Goal: Task Accomplishment & Management: Complete application form

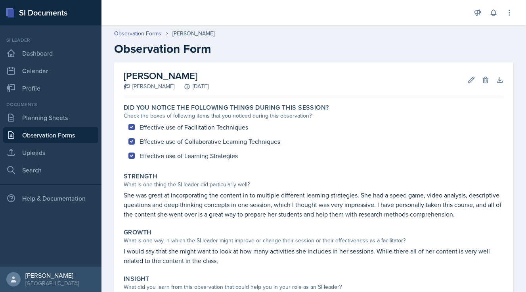
scroll to position [83, 0]
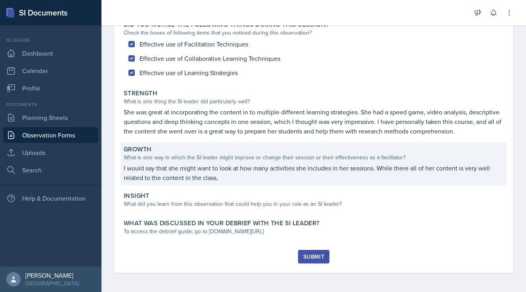
click at [355, 177] on p "I would say that she might want to look at how many activities she includes in …" at bounding box center [314, 172] width 380 height 19
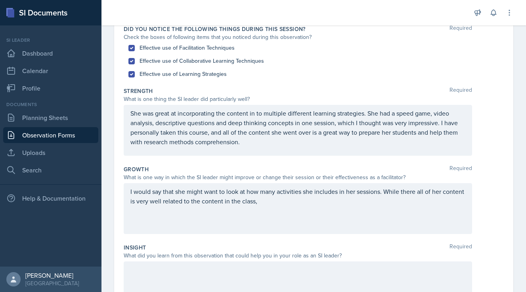
click at [277, 204] on p "I would say that she might want to look at how many activities she includes in …" at bounding box center [298, 195] width 335 height 19
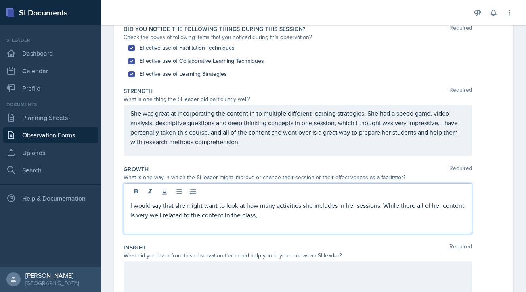
click at [246, 207] on p "I would say that she might want to look at how many activities she includes in …" at bounding box center [298, 209] width 335 height 19
click at [315, 217] on p "I would say that she might want to look at and/or moderate how many activities …" at bounding box center [298, 209] width 335 height 19
click at [177, 216] on p "I would say that she might want to look at and/or moderate how many activities …" at bounding box center [298, 209] width 335 height 19
click at [186, 215] on p "I would say that she might want to look at and/or moderate how many activities …" at bounding box center [298, 209] width 335 height 19
click at [327, 215] on p "I would say that she might want to look at and/or moderate how many activities …" at bounding box center [298, 209] width 335 height 19
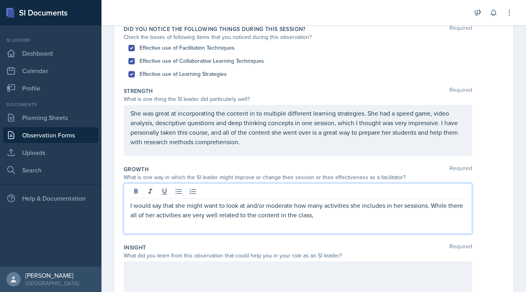
click at [296, 215] on p "I would say that she might want to look at and/or moderate how many activities …" at bounding box center [298, 209] width 335 height 19
click at [321, 217] on p "I would say that she might want to look at and/or moderate how many activities …" at bounding box center [298, 209] width 335 height 19
click at [464, 205] on p "I would say that she might want to look at and/or moderate how many activities …" at bounding box center [298, 209] width 335 height 19
click at [300, 217] on p "I would say that she might want to look at and/or moderate how many activities …" at bounding box center [298, 209] width 335 height 19
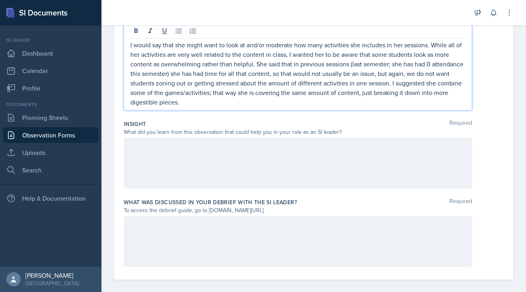
click at [208, 153] on div at bounding box center [298, 163] width 349 height 51
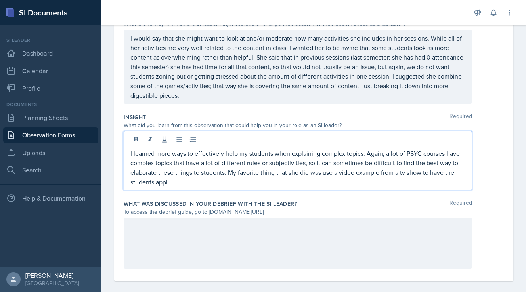
click at [475, 159] on div "I learned more ways to effectively help my students when explaining complex top…" at bounding box center [314, 160] width 380 height 59
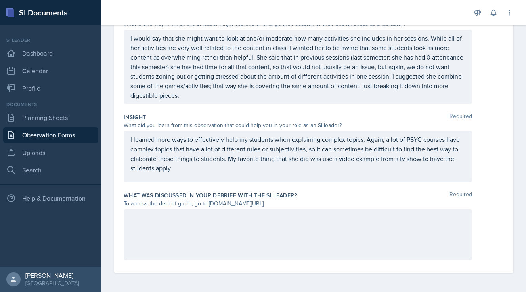
click at [221, 168] on p "I learned more ways to effectively help my students when explaining complex top…" at bounding box center [298, 153] width 335 height 38
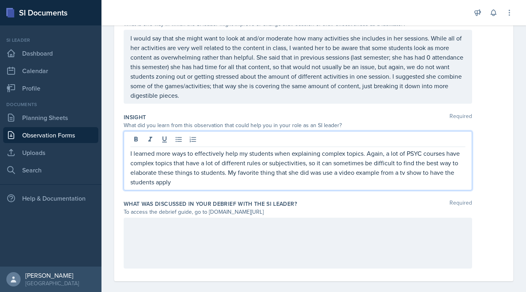
click at [192, 179] on p "I learned more ways to effectively help my students when explaining complex top…" at bounding box center [298, 167] width 335 height 38
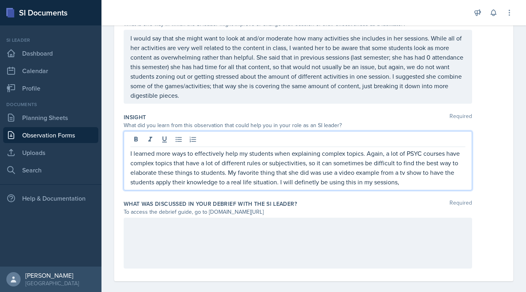
click at [305, 182] on p "I learned more ways to effectively help my students when explaining complex top…" at bounding box center [298, 167] width 335 height 38
click at [410, 184] on p "I learned more ways to effectively help my students when explaining complex top…" at bounding box center [298, 167] width 335 height 38
click at [219, 237] on div at bounding box center [298, 242] width 349 height 51
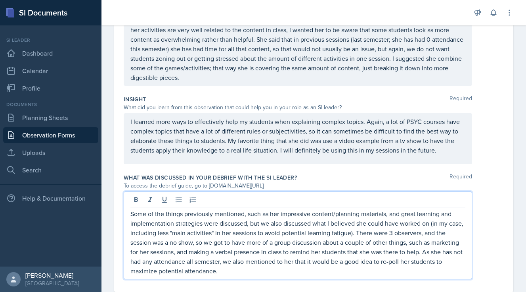
scroll to position [253, 0]
drag, startPoint x: 269, startPoint y: 215, endPoint x: 248, endPoint y: 214, distance: 20.7
click at [248, 214] on p "Some of the things previously mentioned, such as her impressive content/plannin…" at bounding box center [298, 242] width 335 height 67
drag, startPoint x: 311, startPoint y: 225, endPoint x: 286, endPoint y: 225, distance: 25.8
click at [285, 225] on p "Some of the things previously mentioned, like her impressive content/planning m…" at bounding box center [298, 242] width 335 height 67
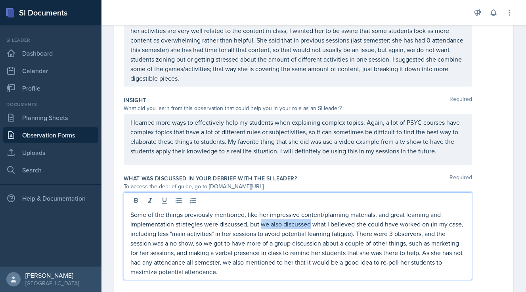
drag, startPoint x: 311, startPoint y: 223, endPoint x: 262, endPoint y: 224, distance: 49.2
click at [262, 224] on p "Some of the things previously mentioned, like her impressive content/planning m…" at bounding box center [298, 242] width 335 height 67
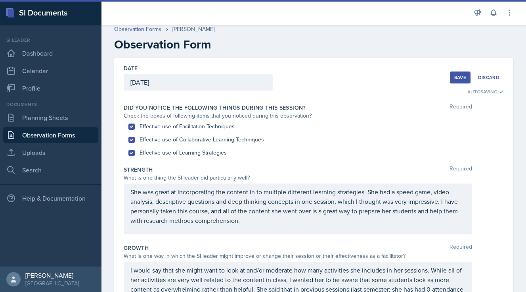
scroll to position [0, 0]
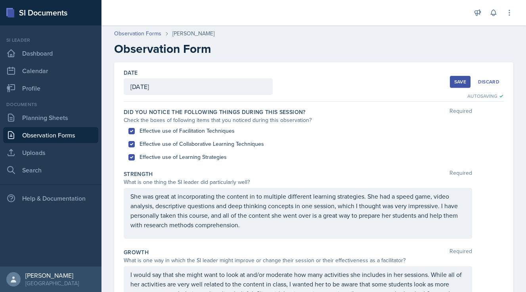
click at [457, 80] on div "Save" at bounding box center [461, 82] width 12 height 6
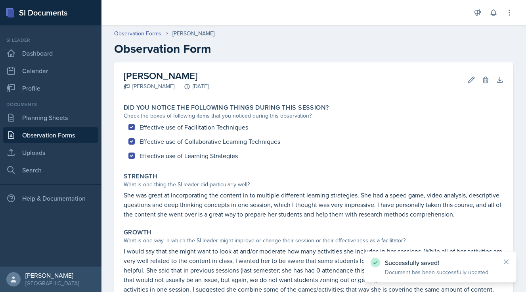
click at [510, 265] on div "Successfully saved! Document has been successfully updated" at bounding box center [441, 266] width 140 height 18
click at [508, 262] on icon at bounding box center [507, 261] width 8 height 8
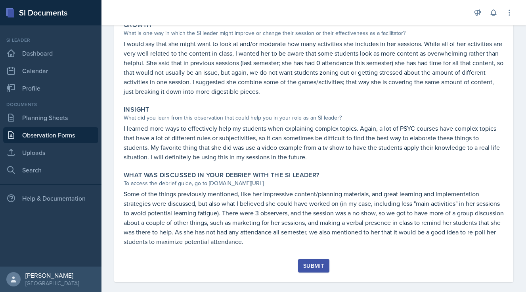
scroll to position [209, 0]
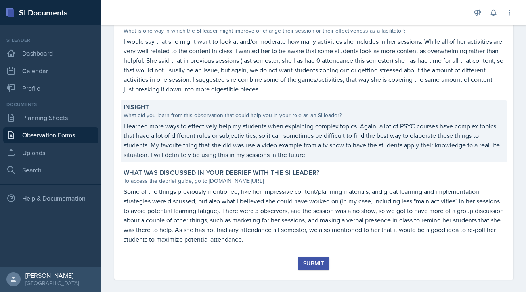
click at [157, 140] on p "I learned more ways to effectively help my students when explaining complex top…" at bounding box center [314, 140] width 380 height 38
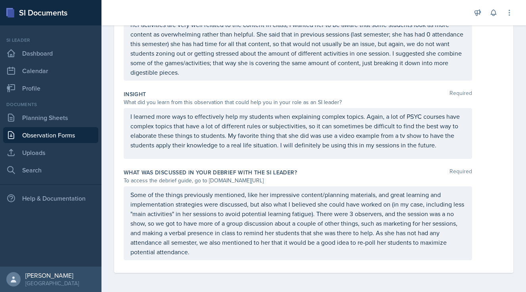
scroll to position [259, 0]
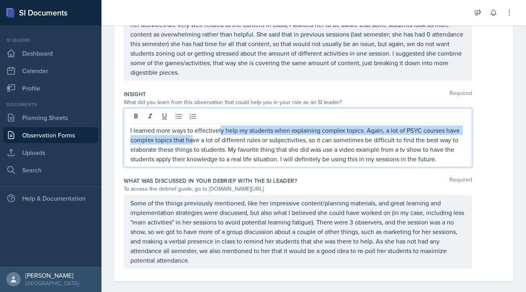
drag, startPoint x: 220, startPoint y: 125, endPoint x: 193, endPoint y: 139, distance: 30.7
click at [193, 139] on p "I learned more ways to effectively help my students when explaining complex top…" at bounding box center [298, 144] width 335 height 38
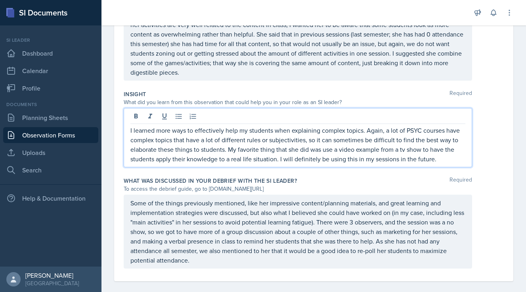
click at [217, 146] on p "I learned more ways to effectively help my students when explaining complex top…" at bounding box center [298, 144] width 335 height 38
drag, startPoint x: 221, startPoint y: 138, endPoint x: 174, endPoint y: 141, distance: 46.5
click at [174, 141] on p "I learned more ways to effectively help my students when explaining complex top…" at bounding box center [298, 144] width 335 height 38
click at [334, 177] on div "What was discussed in your debrief with the SI Leader? Required" at bounding box center [314, 181] width 380 height 8
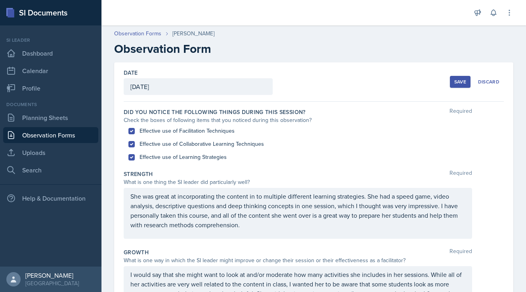
scroll to position [0, 0]
click at [453, 81] on button "Save" at bounding box center [460, 82] width 21 height 12
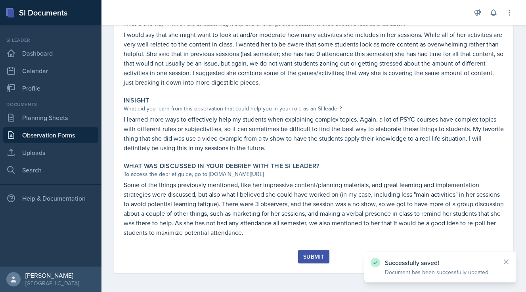
scroll to position [216, 0]
click at [310, 259] on div "Submit" at bounding box center [314, 256] width 21 height 6
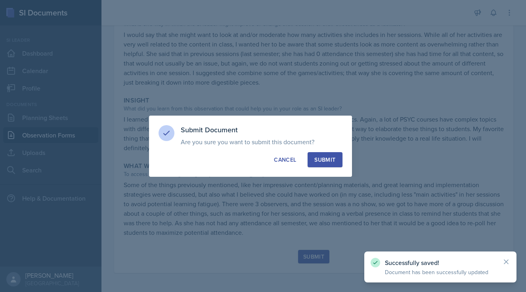
click at [332, 161] on div "Submit" at bounding box center [325, 160] width 21 height 8
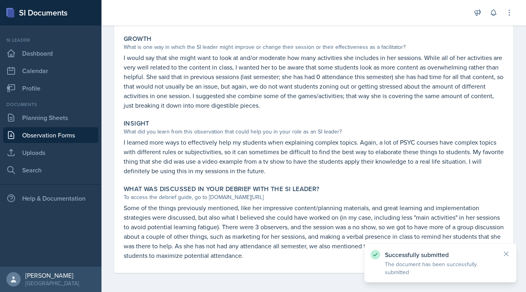
click at [506, 254] on icon at bounding box center [507, 254] width 4 height 4
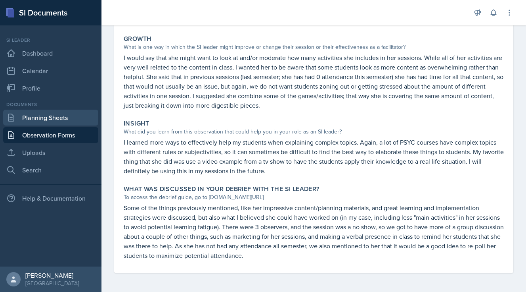
click at [67, 114] on link "Planning Sheets" at bounding box center [50, 118] width 95 height 16
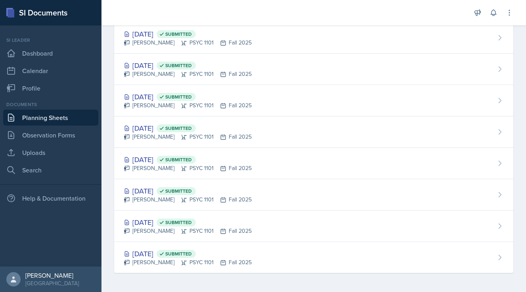
scroll to position [90, 0]
click at [56, 133] on link "Observation Forms" at bounding box center [50, 135] width 95 height 16
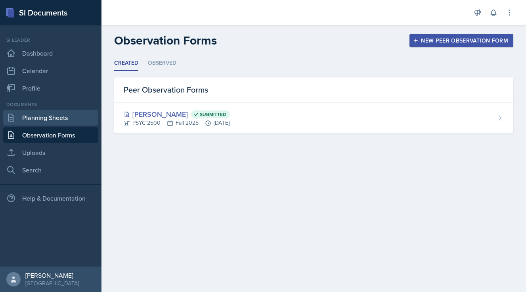
click at [40, 115] on link "Planning Sheets" at bounding box center [50, 118] width 95 height 16
